Goal: Information Seeking & Learning: Learn about a topic

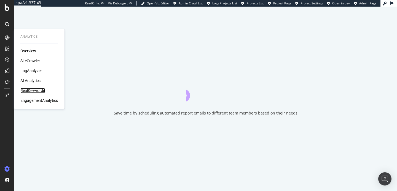
click at [32, 89] on div "RealKeywords" at bounding box center [32, 91] width 25 height 6
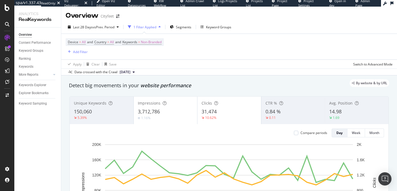
click at [353, 114] on div "14.98" at bounding box center [356, 111] width 55 height 7
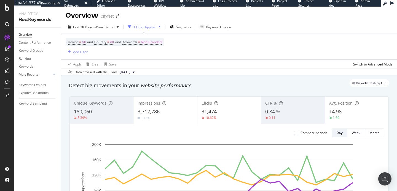
click at [224, 118] on div "10.62%" at bounding box center [228, 117] width 55 height 5
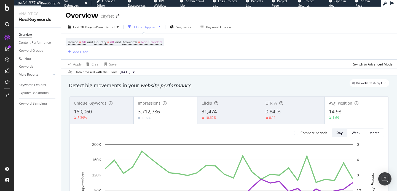
click at [182, 117] on div "1.16%" at bounding box center [165, 117] width 55 height 5
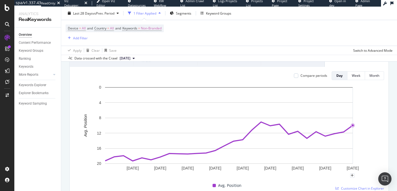
scroll to position [59, 0]
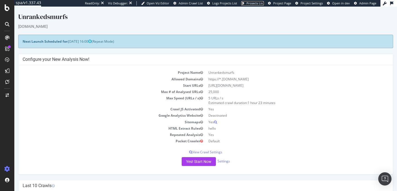
click at [255, 5] on span "Projects List" at bounding box center [254, 3] width 17 height 4
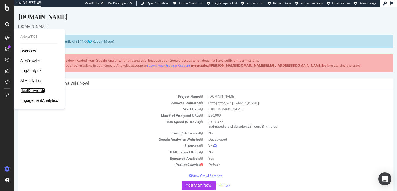
click at [28, 90] on div "RealKeywords" at bounding box center [32, 91] width 25 height 6
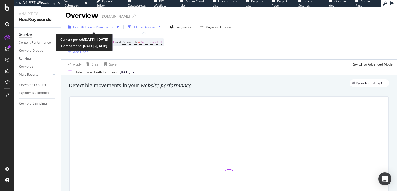
click at [81, 25] on span "Last 28 Days" at bounding box center [83, 27] width 20 height 5
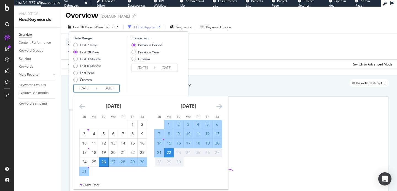
click at [85, 86] on input "2025/08/26" at bounding box center [85, 89] width 22 height 8
click at [83, 106] on icon "Move backward to switch to the previous month." at bounding box center [82, 106] width 6 height 7
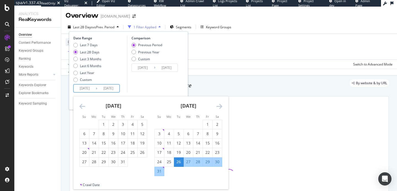
click at [83, 106] on icon "Move backward to switch to the previous month." at bounding box center [82, 106] width 6 height 7
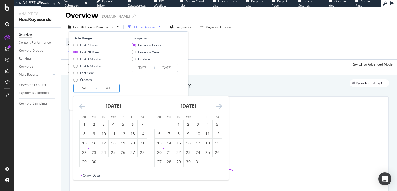
click at [83, 106] on icon "Move backward to switch to the previous month." at bounding box center [82, 106] width 6 height 7
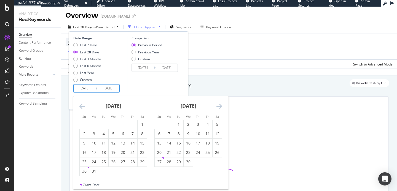
click at [83, 106] on icon "Move backward to switch to the previous month." at bounding box center [82, 106] width 6 height 7
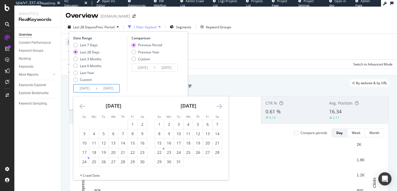
click at [83, 106] on icon "Move backward to switch to the previous month." at bounding box center [82, 106] width 6 height 7
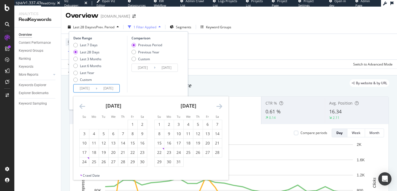
click at [83, 106] on icon "Move backward to switch to the previous month." at bounding box center [82, 106] width 6 height 7
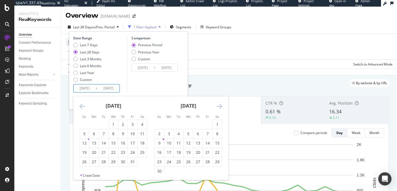
click at [83, 106] on icon "Move backward to switch to the previous month." at bounding box center [82, 106] width 6 height 7
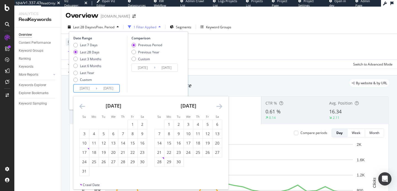
click at [83, 106] on icon "Move backward to switch to the previous month." at bounding box center [82, 106] width 6 height 7
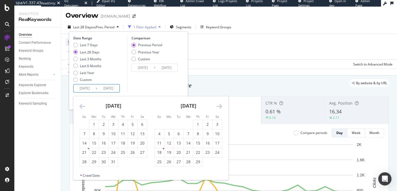
click at [83, 106] on icon "Move backward to switch to the previous month." at bounding box center [82, 106] width 6 height 7
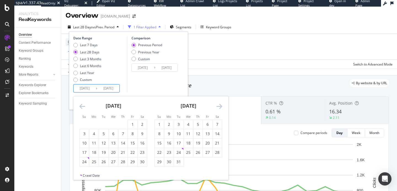
click at [83, 106] on icon "Move backward to switch to the previous month." at bounding box center [82, 106] width 6 height 7
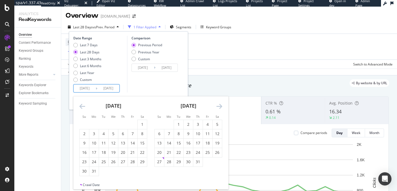
click at [83, 106] on icon "Move backward to switch to the previous month." at bounding box center [82, 106] width 6 height 7
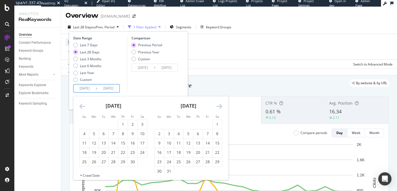
click at [83, 106] on icon "Move backward to switch to the previous month." at bounding box center [82, 106] width 6 height 7
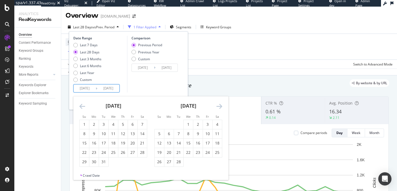
click at [83, 106] on icon "Move backward to switch to the previous month." at bounding box center [82, 106] width 6 height 7
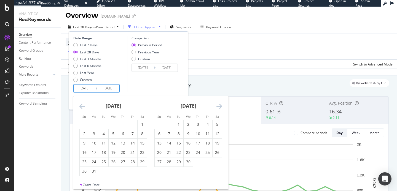
click at [83, 106] on icon "Move backward to switch to the previous month." at bounding box center [82, 106] width 6 height 7
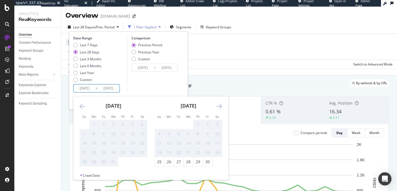
click at [83, 106] on icon "Move backward to switch to the previous month." at bounding box center [82, 106] width 6 height 7
click at [219, 112] on div "June 2022" at bounding box center [188, 107] width 68 height 23
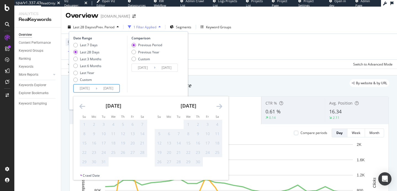
click at [219, 110] on div "June 2022" at bounding box center [188, 107] width 68 height 23
click at [219, 108] on icon "Move forward to switch to the next month." at bounding box center [219, 106] width 6 height 7
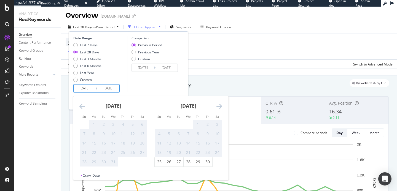
click at [219, 108] on icon "Move forward to switch to the next month." at bounding box center [219, 106] width 6 height 7
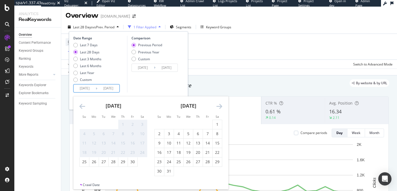
click at [223, 105] on div "October 2022 1 2 3 4 5 6 7 8 9 10 11 12 13 14 15 16 17 18 19 20 21 22 23 24 25 …" at bounding box center [188, 136] width 75 height 80
click at [219, 105] on icon "Move forward to switch to the next month." at bounding box center [219, 106] width 6 height 7
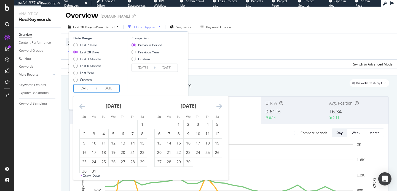
click at [219, 105] on icon "Move forward to switch to the next month." at bounding box center [219, 106] width 6 height 7
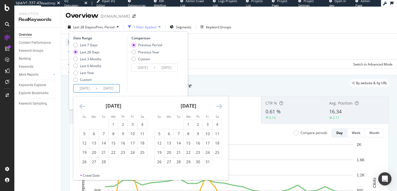
click at [219, 105] on icon "Move forward to switch to the next month." at bounding box center [219, 106] width 6 height 7
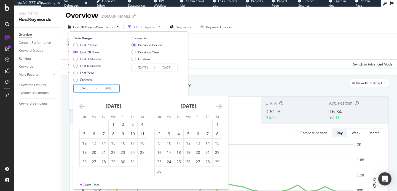
click at [219, 105] on icon "Move forward to switch to the next month." at bounding box center [219, 106] width 6 height 7
